Goal: Task Accomplishment & Management: Use online tool/utility

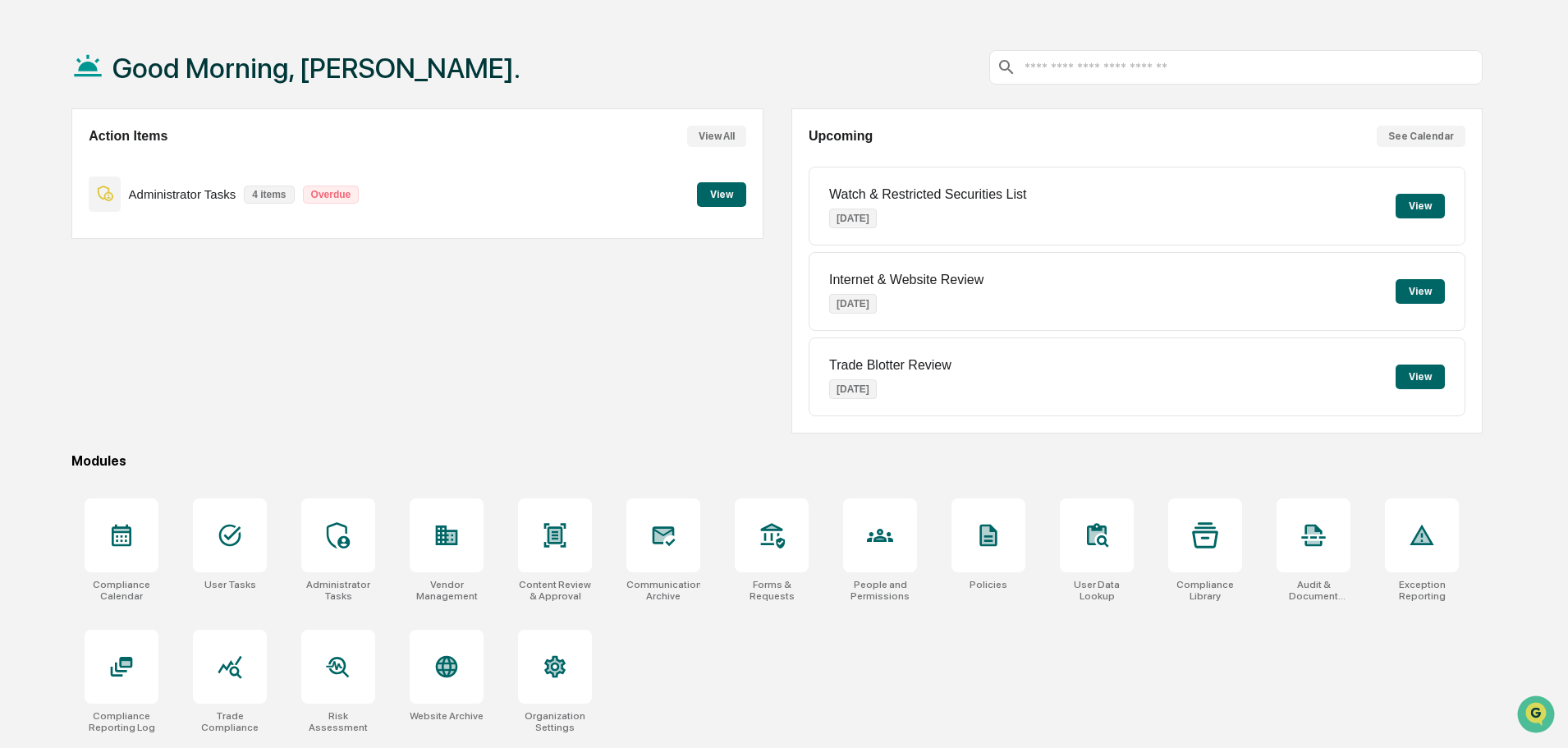
scroll to position [78, 0]
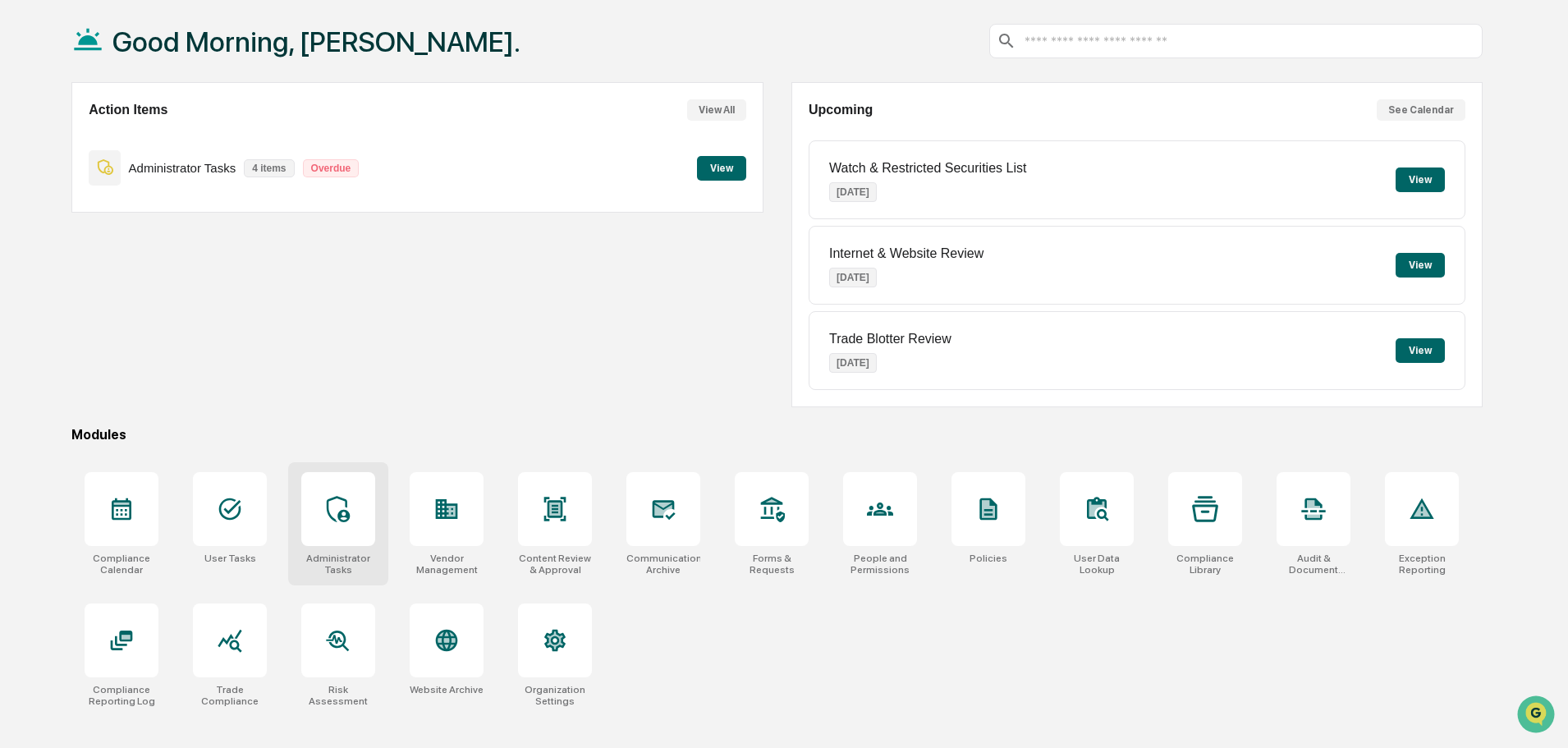
click at [344, 540] on div at bounding box center [338, 509] width 73 height 74
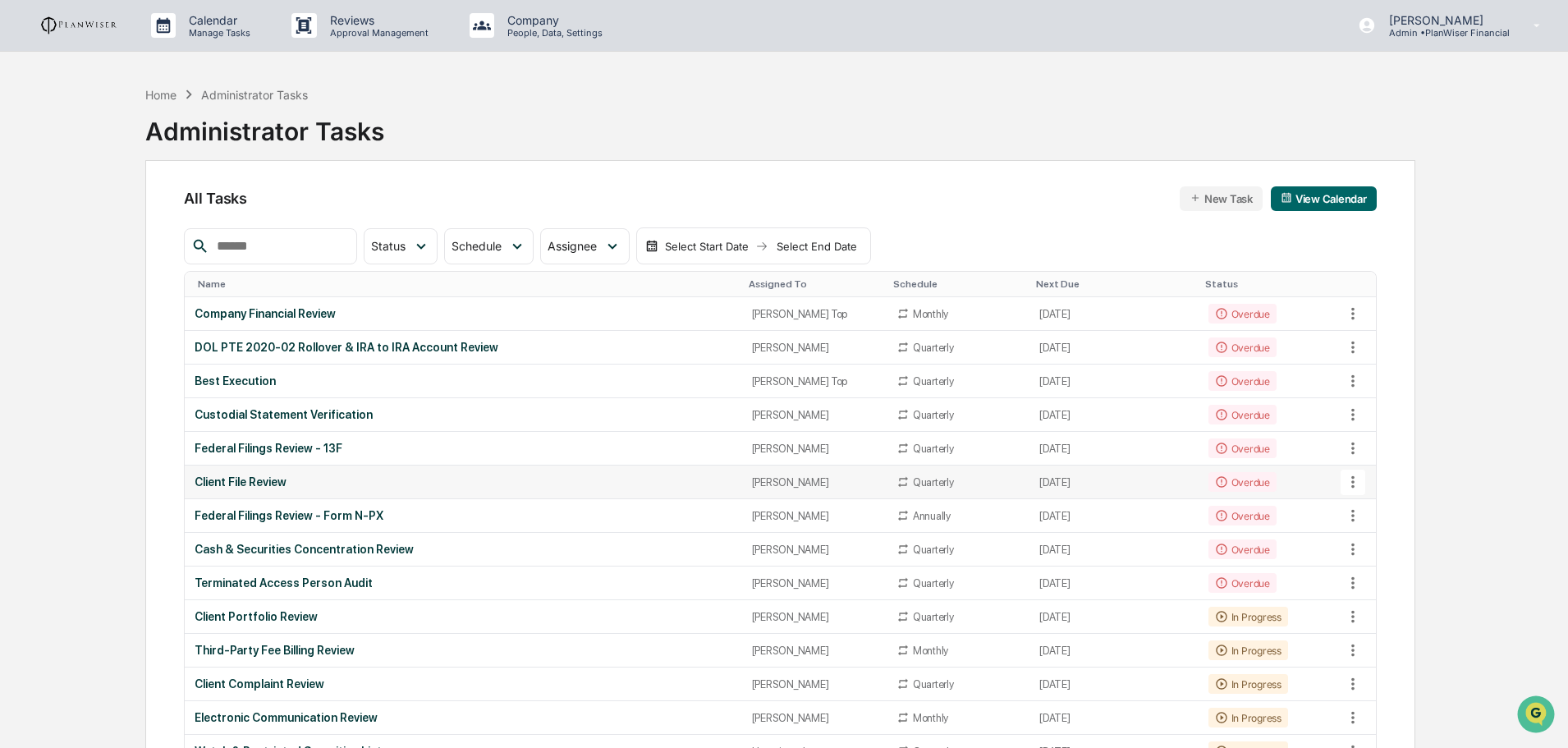
click at [259, 478] on div "Client File Review" at bounding box center [463, 481] width 537 height 13
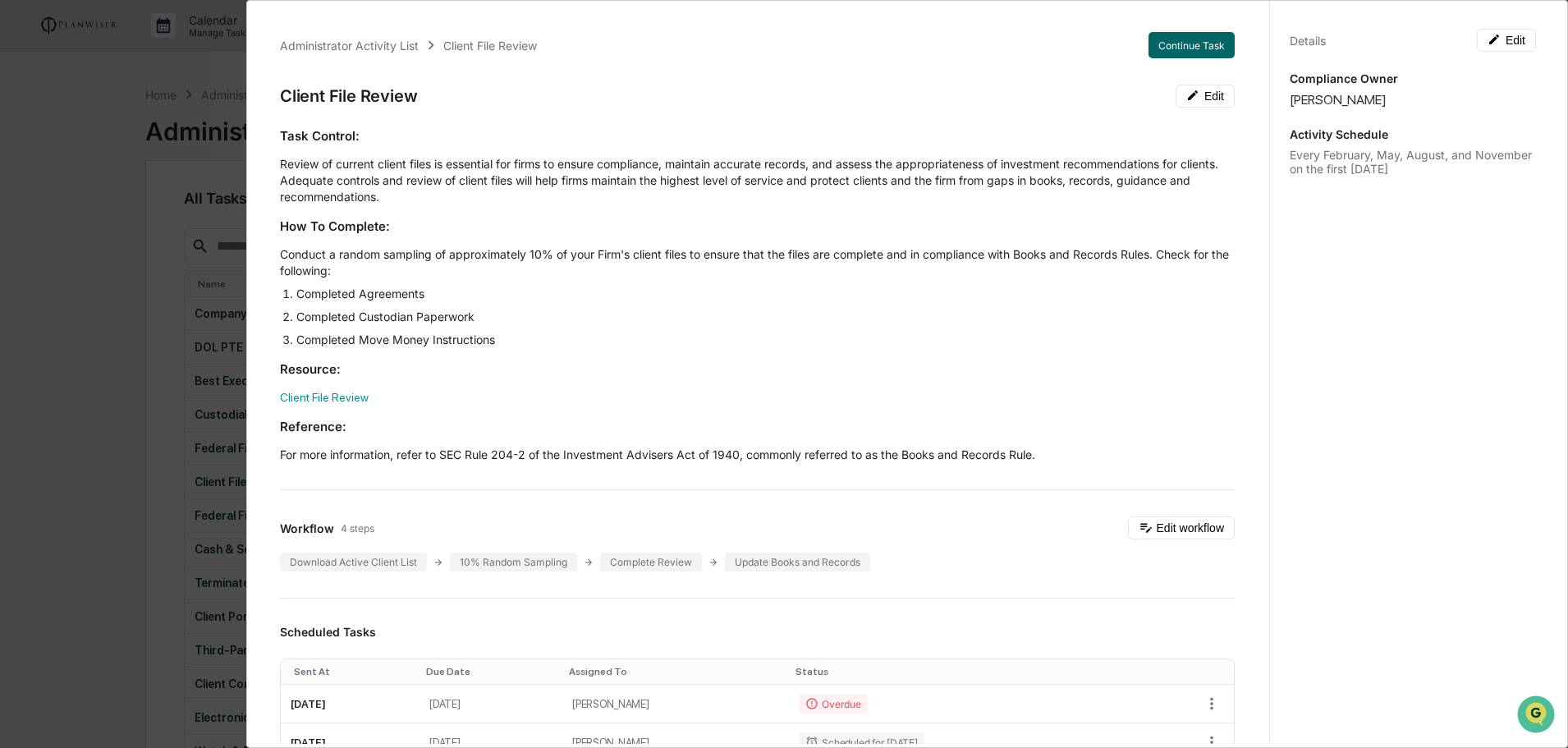
click at [625, 99] on div "Client File Review Edit" at bounding box center [757, 96] width 954 height 23
click at [627, 88] on div "Client File Review Edit" at bounding box center [757, 96] width 954 height 23
click at [598, 338] on li "Completed Move Money Instructions" at bounding box center [766, 339] width 938 height 16
drag, startPoint x: 508, startPoint y: 344, endPoint x: 291, endPoint y: 332, distance: 217.3
click at [297, 332] on li "Completed Move Money Instructions" at bounding box center [766, 339] width 938 height 16
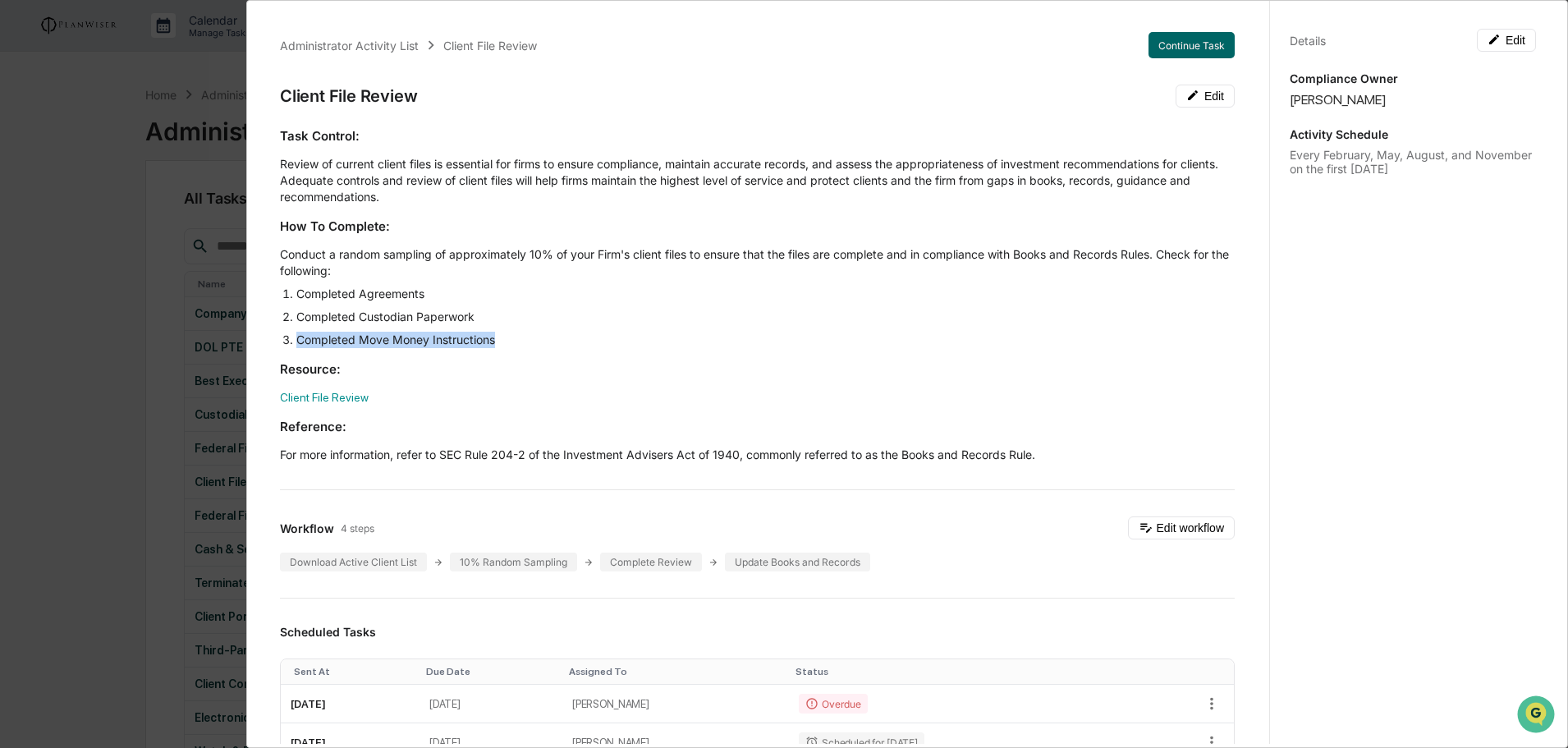
click at [564, 337] on li "Completed Move Money Instructions" at bounding box center [766, 339] width 938 height 16
click at [525, 339] on li "Completed Move Money Instructions" at bounding box center [766, 339] width 938 height 16
drag, startPoint x: 500, startPoint y: 339, endPoint x: 431, endPoint y: 340, distance: 69.0
click at [431, 340] on li "Completed Move Money Instructions" at bounding box center [766, 339] width 938 height 16
click at [627, 356] on div "Task Control: Review of current client files is essential for firms to ensure c…" at bounding box center [757, 295] width 954 height 336
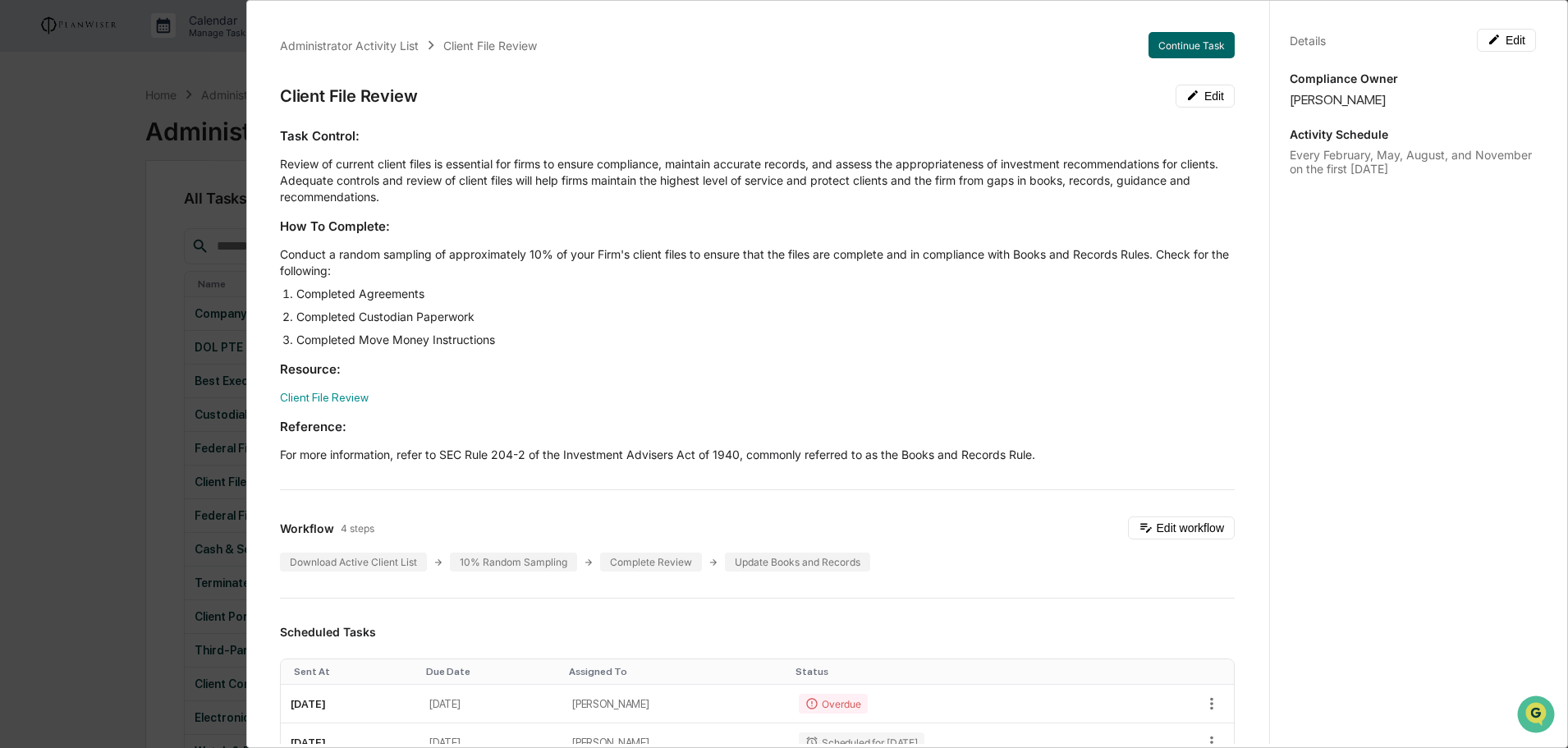
click at [524, 363] on h3 "Resource:" at bounding box center [757, 369] width 954 height 17
click at [694, 345] on li "Completed Move Money Instructions" at bounding box center [766, 339] width 938 height 16
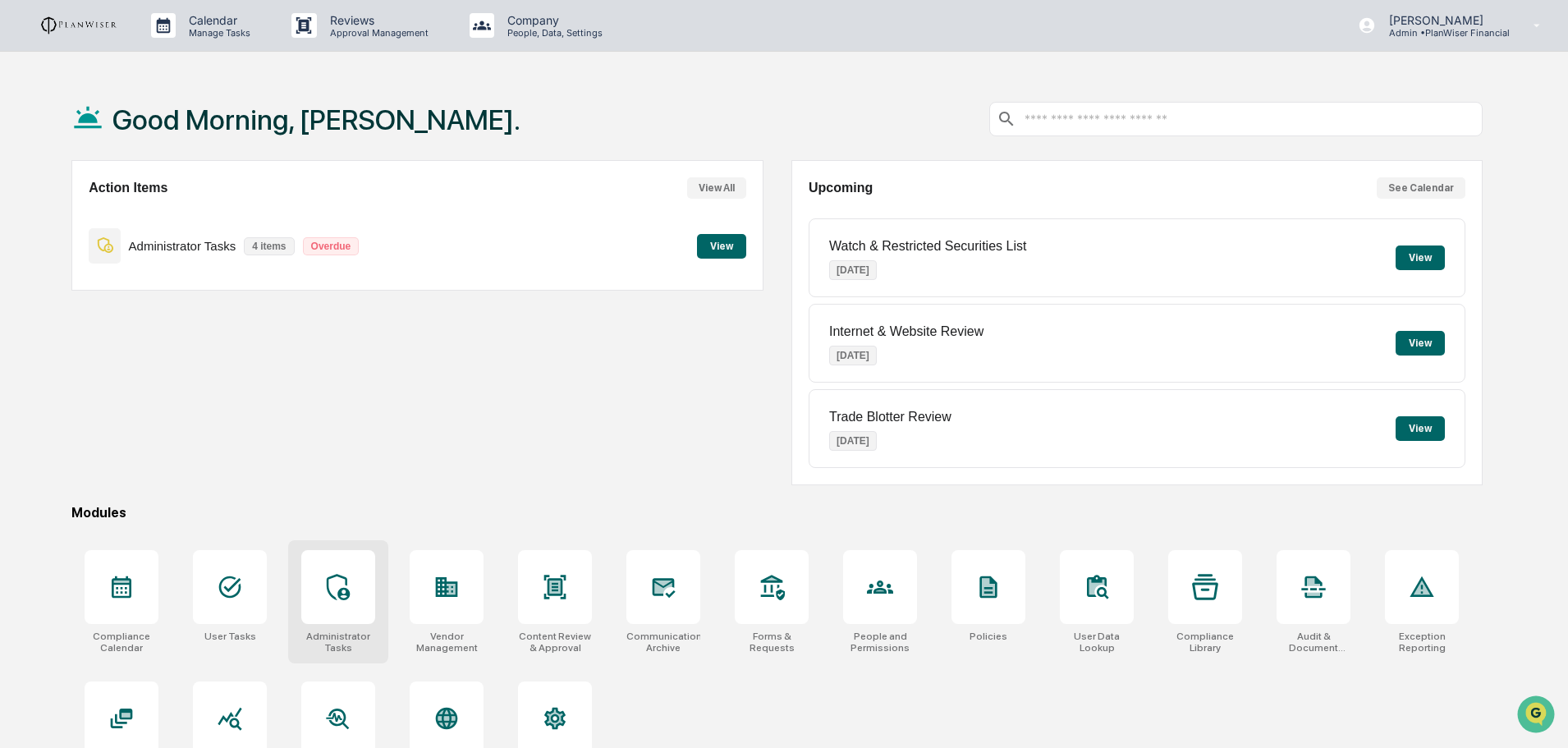
click at [341, 562] on div at bounding box center [338, 587] width 73 height 74
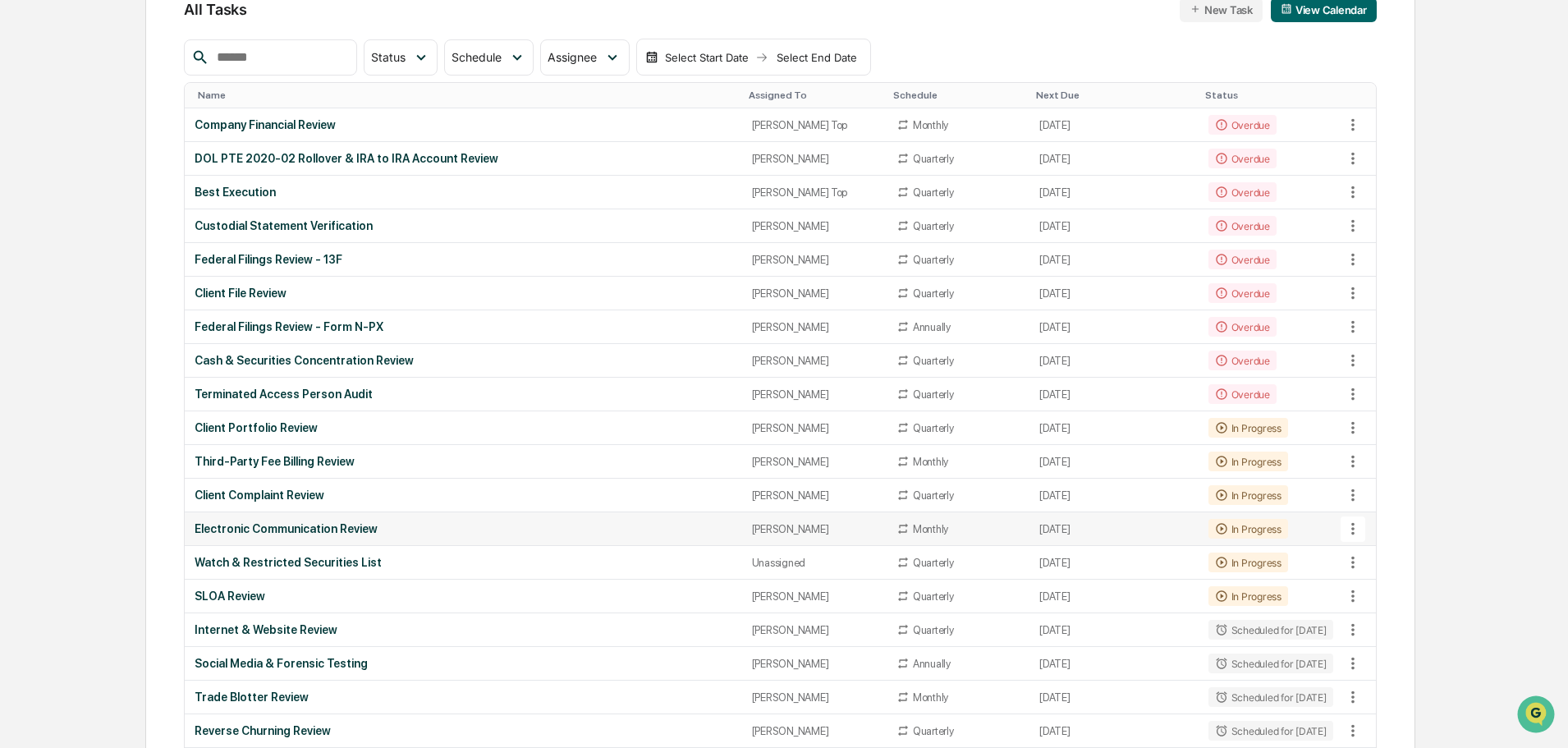
scroll to position [160, 0]
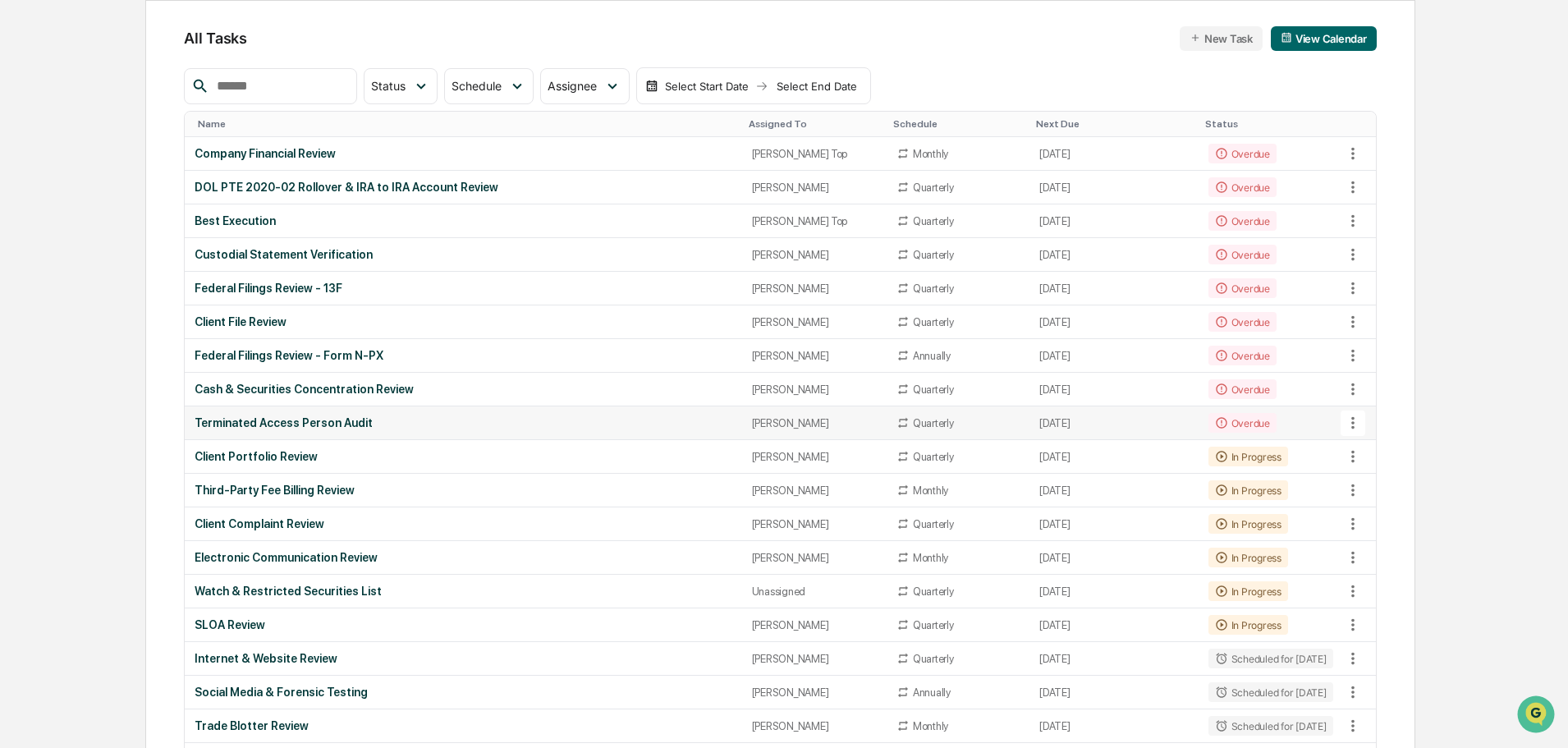
click at [302, 427] on div "Terminated Access Person Audit" at bounding box center [463, 422] width 537 height 13
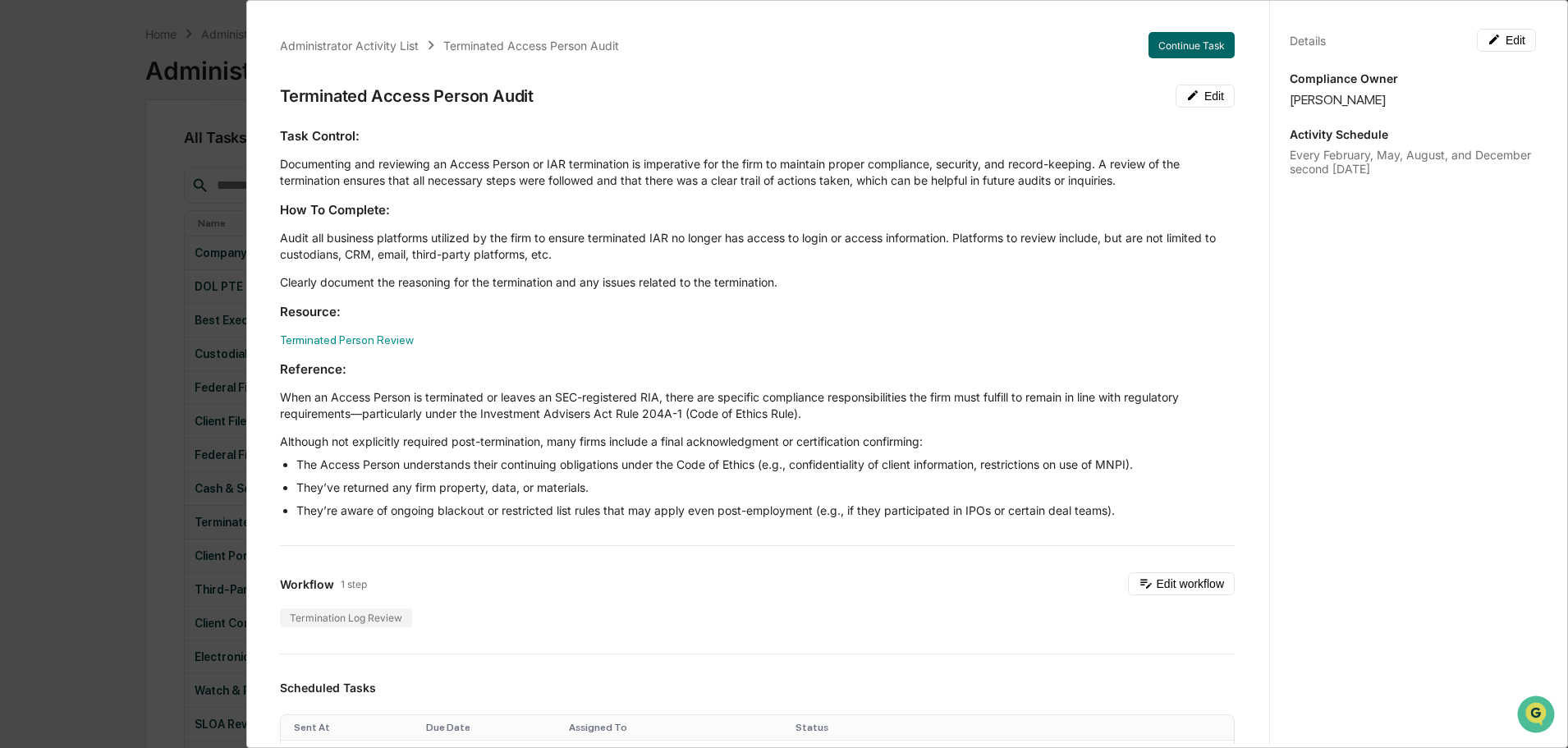
scroll to position [0, 0]
click at [479, 323] on div "Task Control: Documenting and reviewing an Access Person or IAR termination is …" at bounding box center [757, 323] width 954 height 392
